Goal: Information Seeking & Learning: Learn about a topic

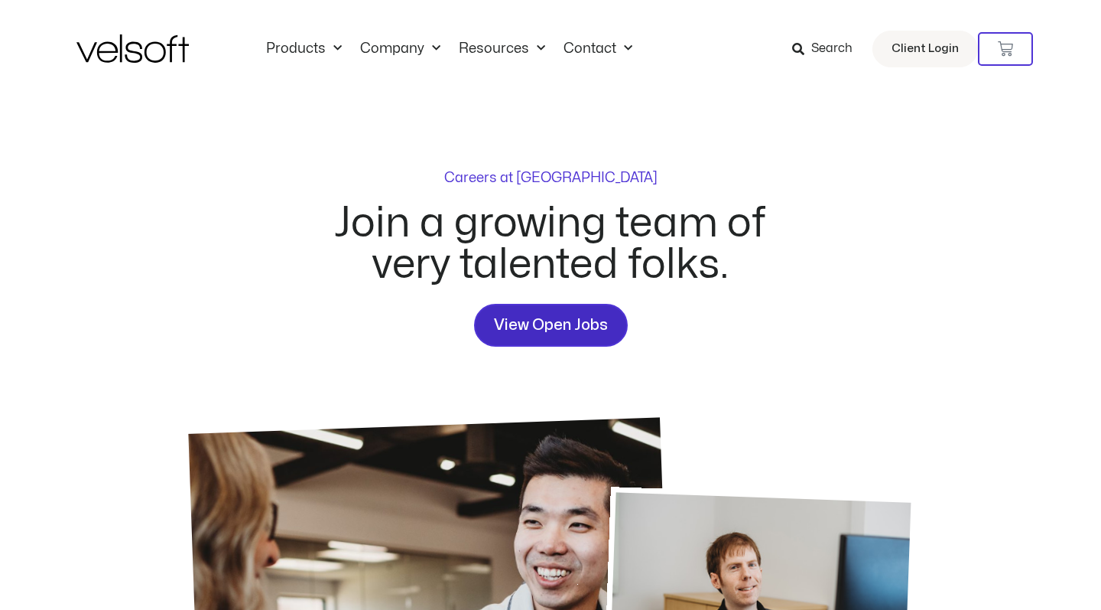
click at [514, 308] on link "View Open Jobs" at bounding box center [551, 325] width 154 height 43
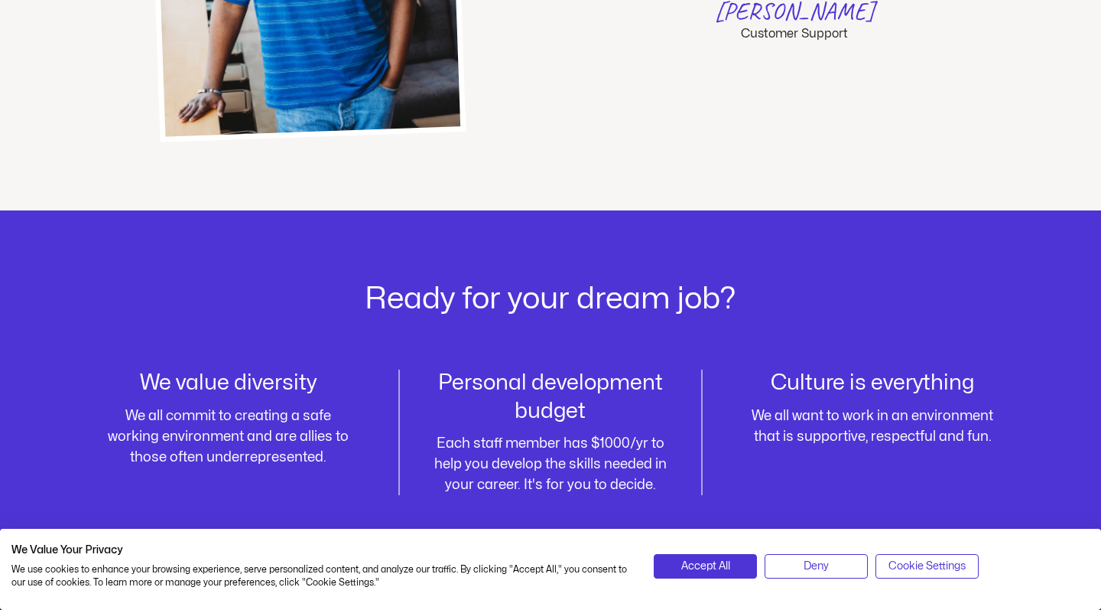
scroll to position [2142, 0]
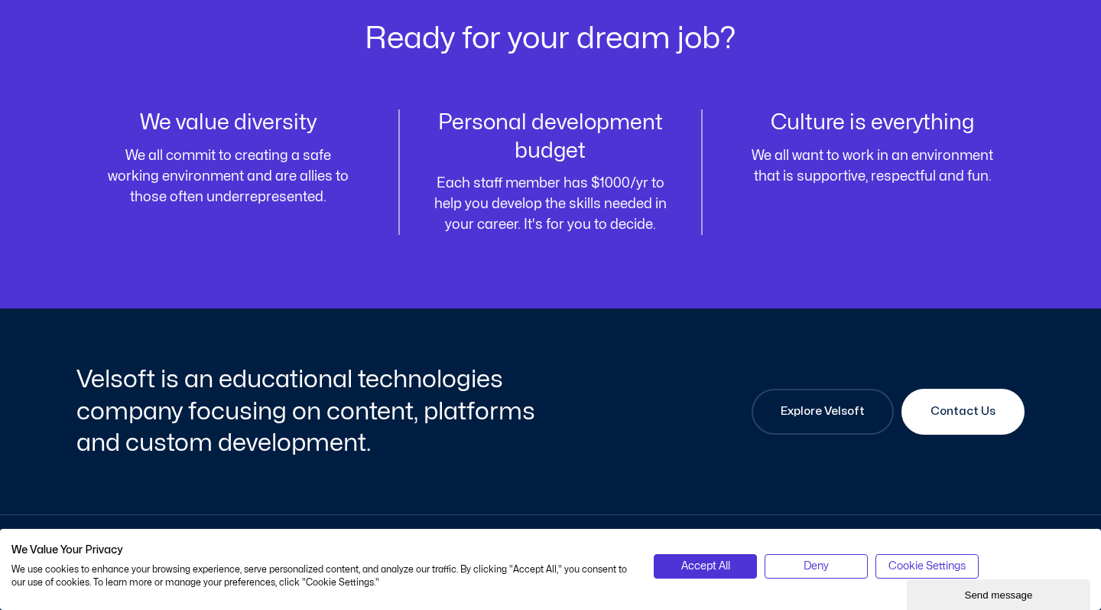
scroll to position [1957, 0]
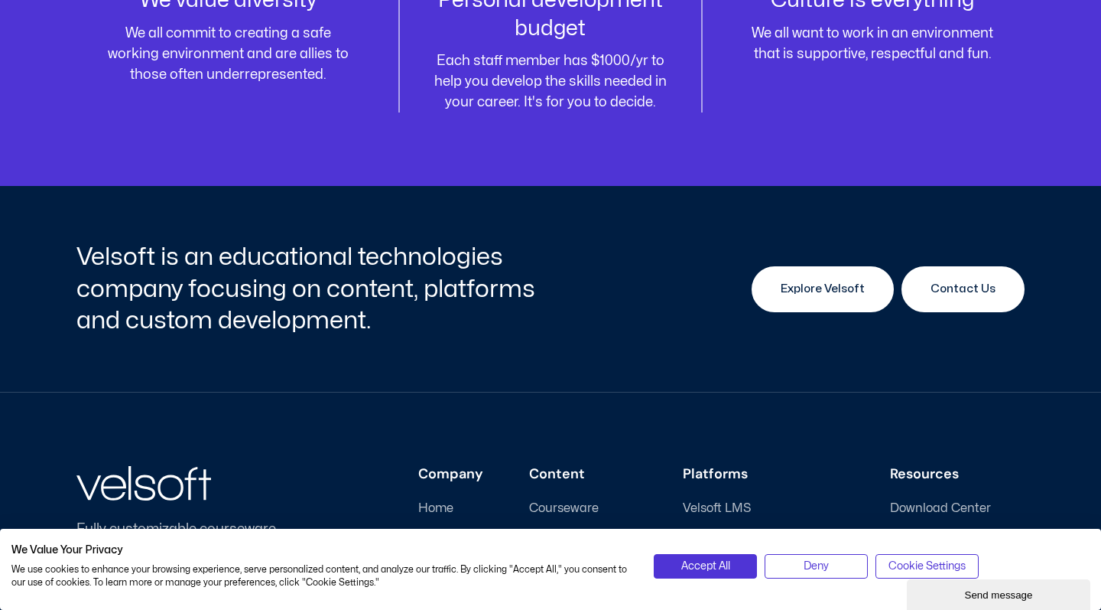
click at [812, 281] on span "Explore Velsoft" at bounding box center [823, 289] width 84 height 18
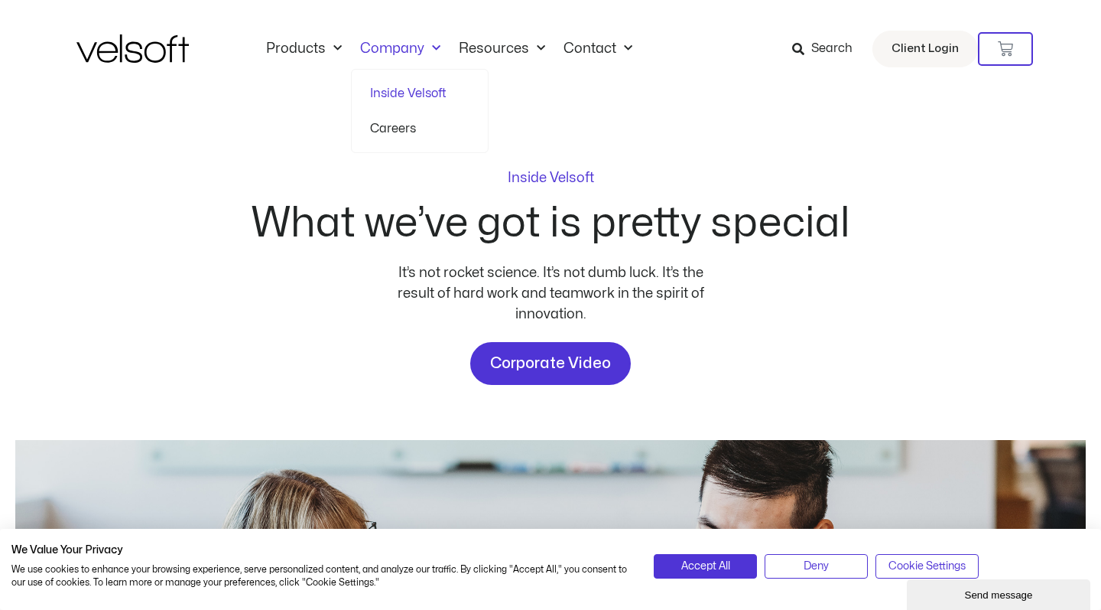
click at [392, 134] on link "Careers" at bounding box center [419, 128] width 99 height 35
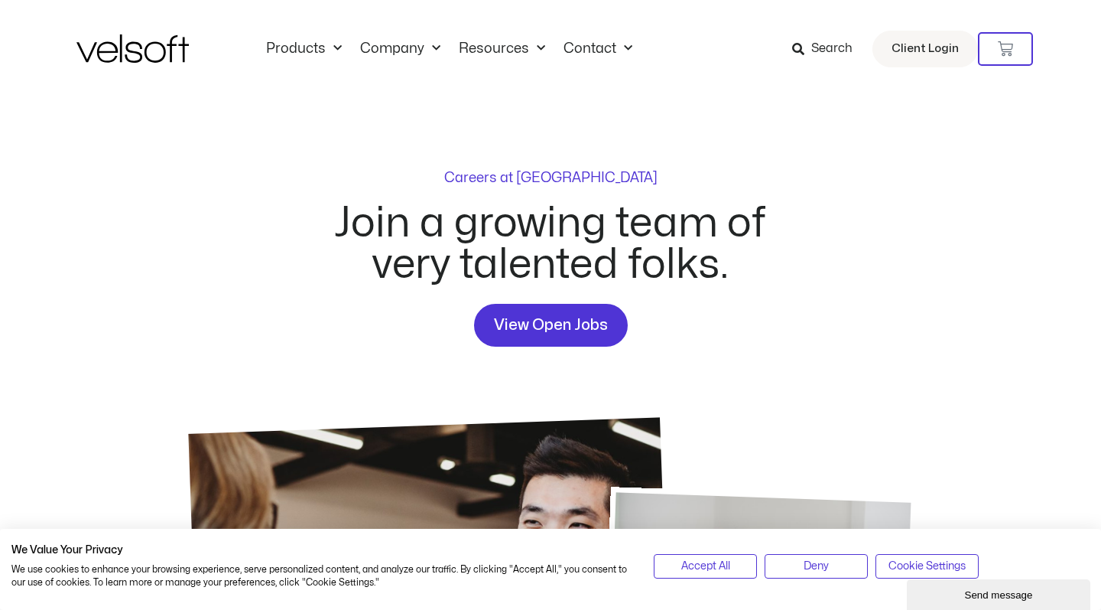
click at [727, 558] on span "Accept All" at bounding box center [706, 566] width 49 height 17
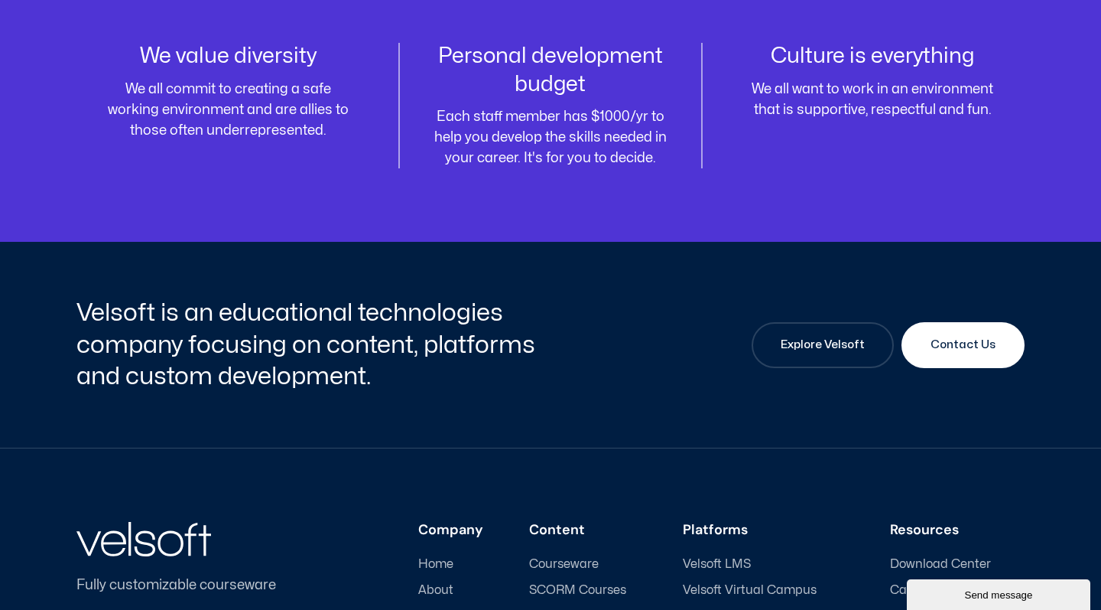
scroll to position [2131, 0]
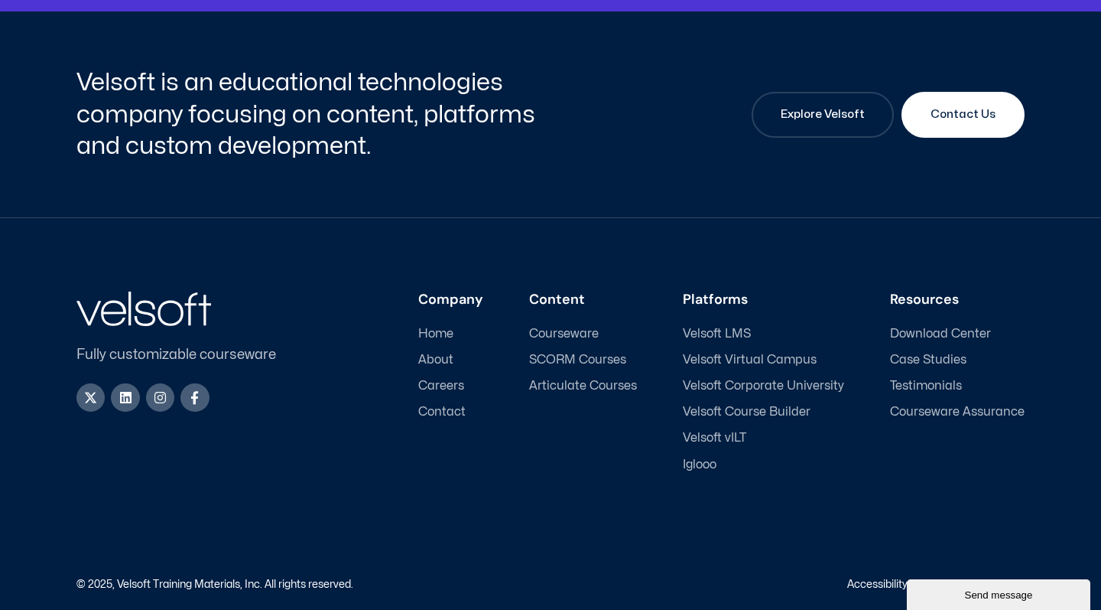
click at [457, 385] on span "Careers" at bounding box center [441, 386] width 46 height 15
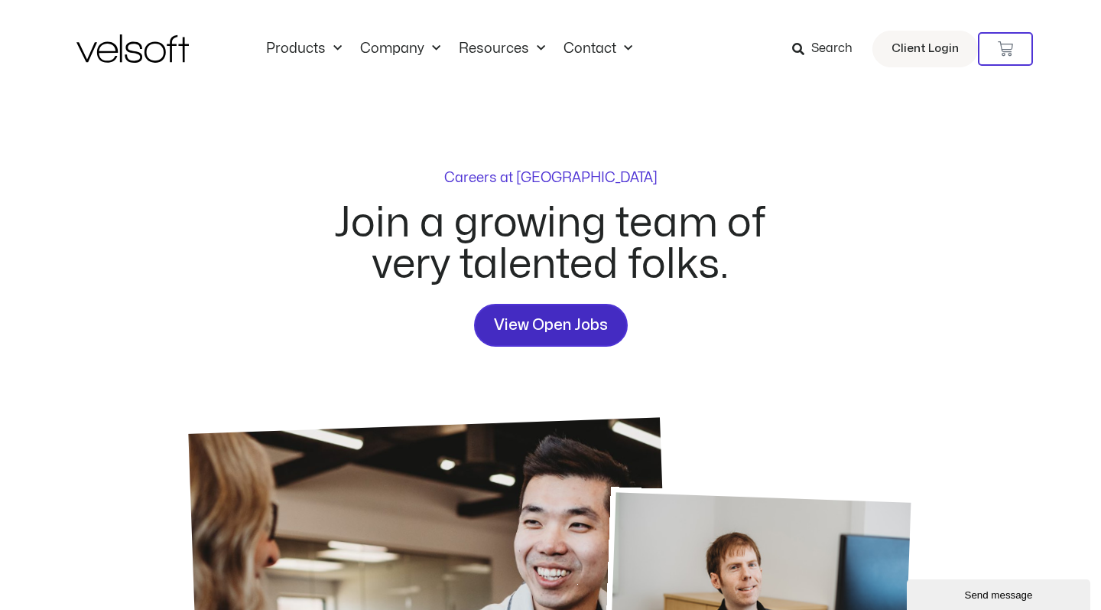
click at [509, 334] on span "View Open Jobs" at bounding box center [551, 325] width 114 height 24
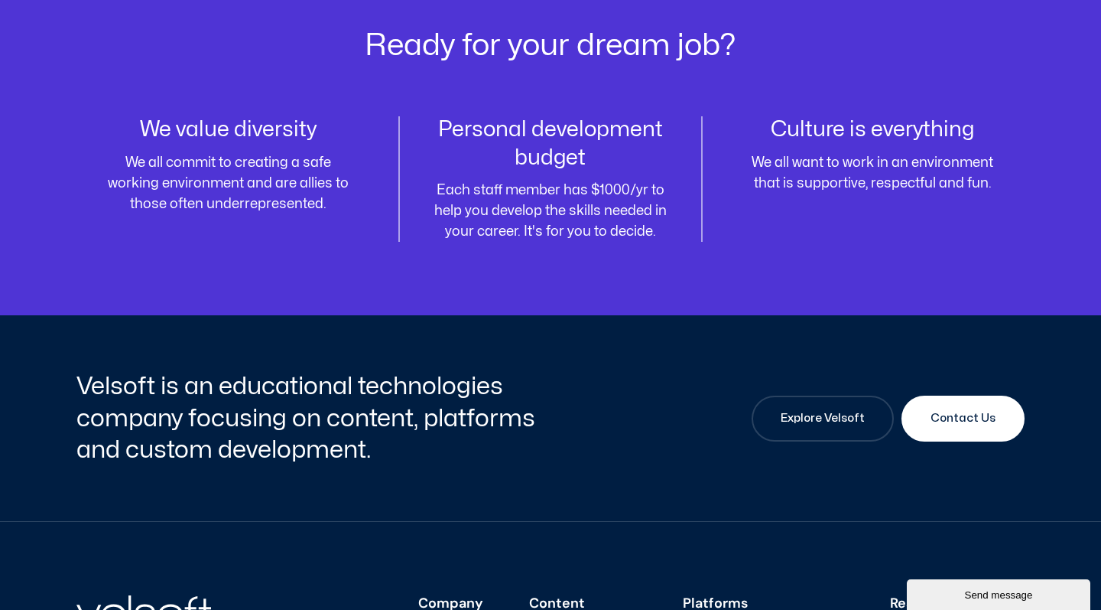
scroll to position [2142, 0]
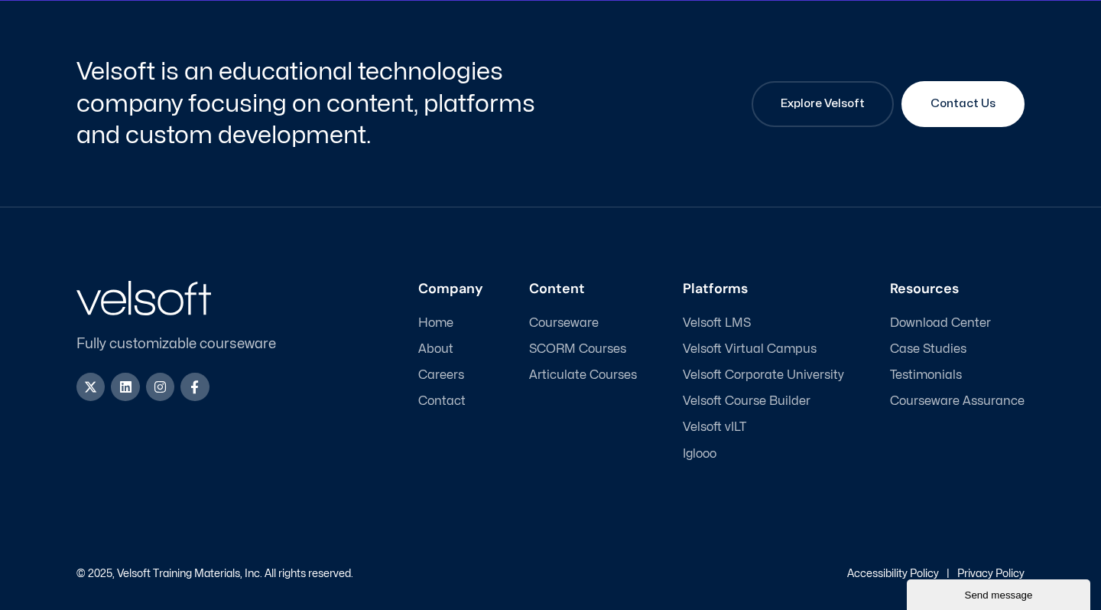
click at [948, 599] on div "Send message" at bounding box center [999, 594] width 161 height 11
